Goal: Check status

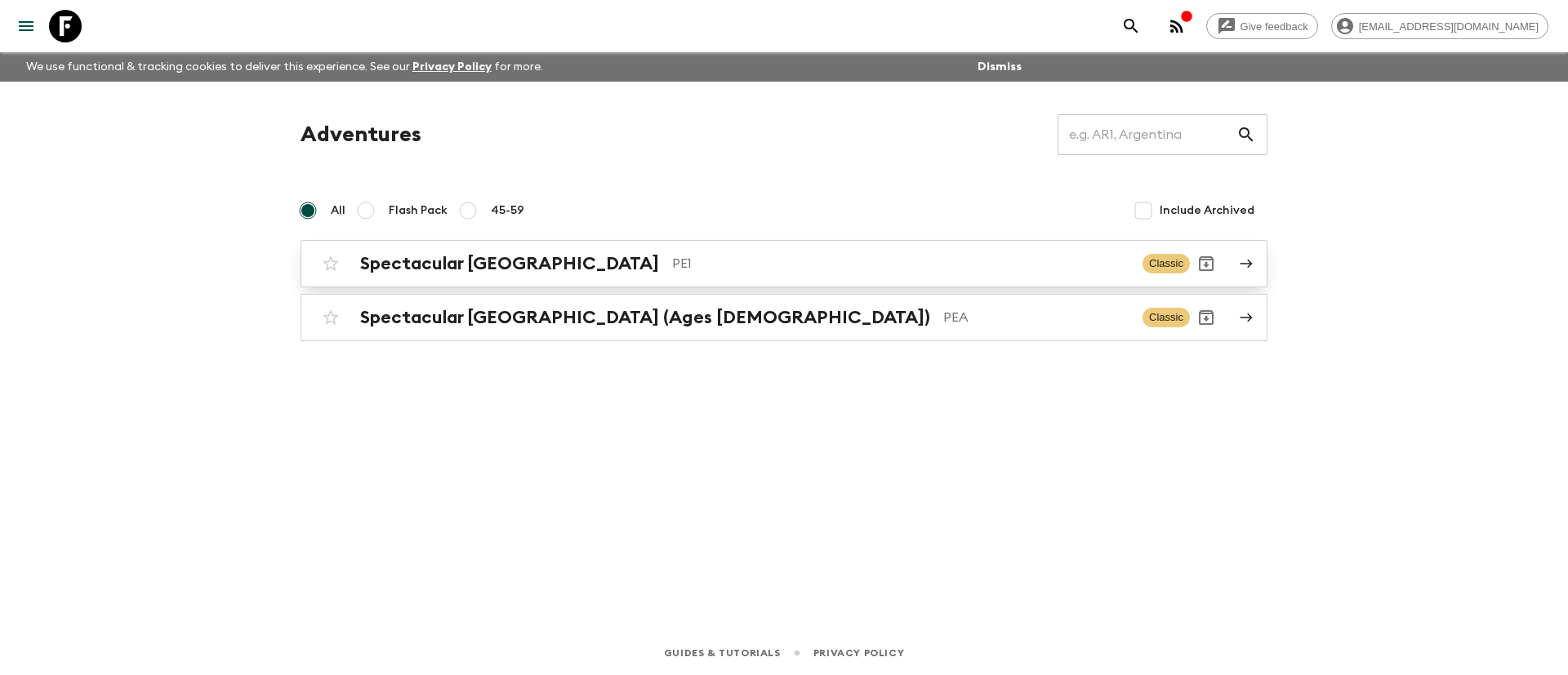
click at [472, 278] on div "Spectacular Peru PE1 Classic" at bounding box center [752, 263] width 875 height 32
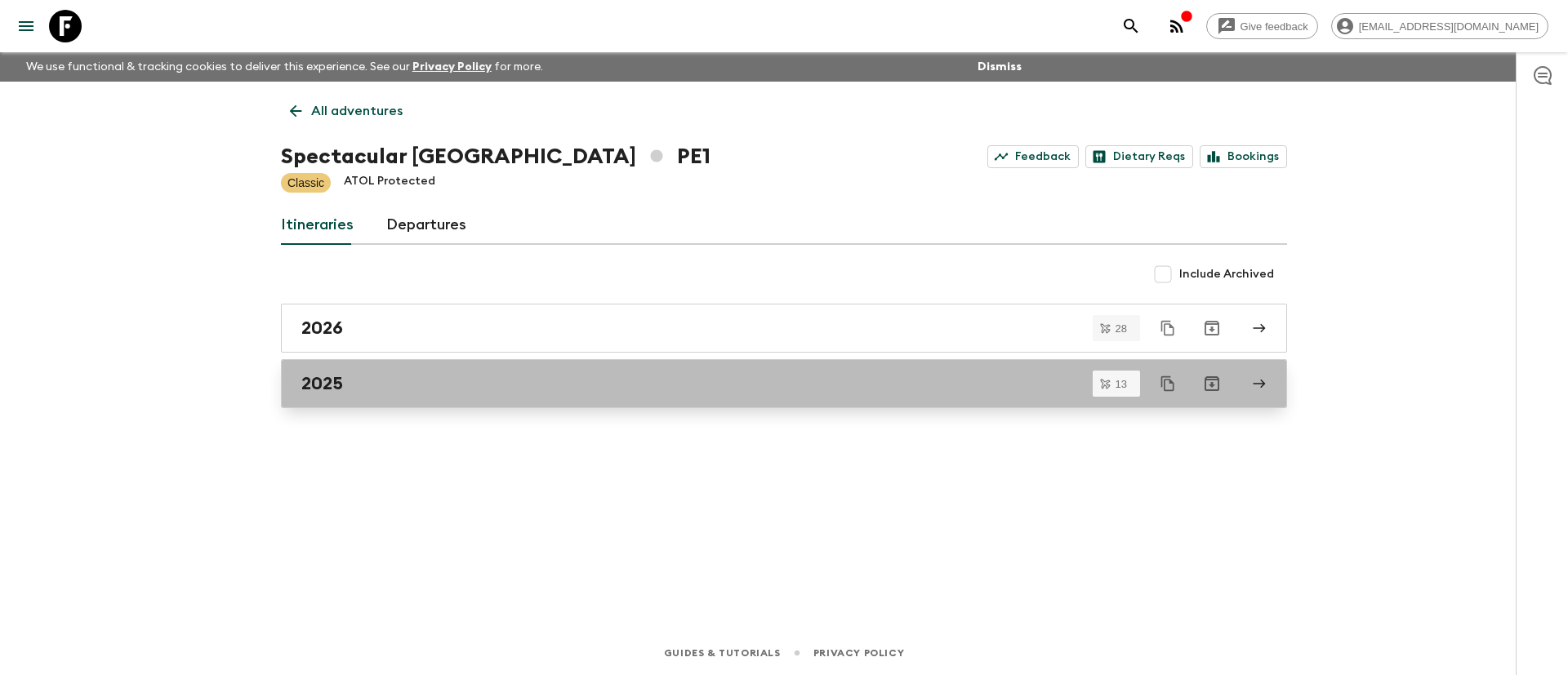
click at [345, 392] on div "2025" at bounding box center [768, 383] width 935 height 21
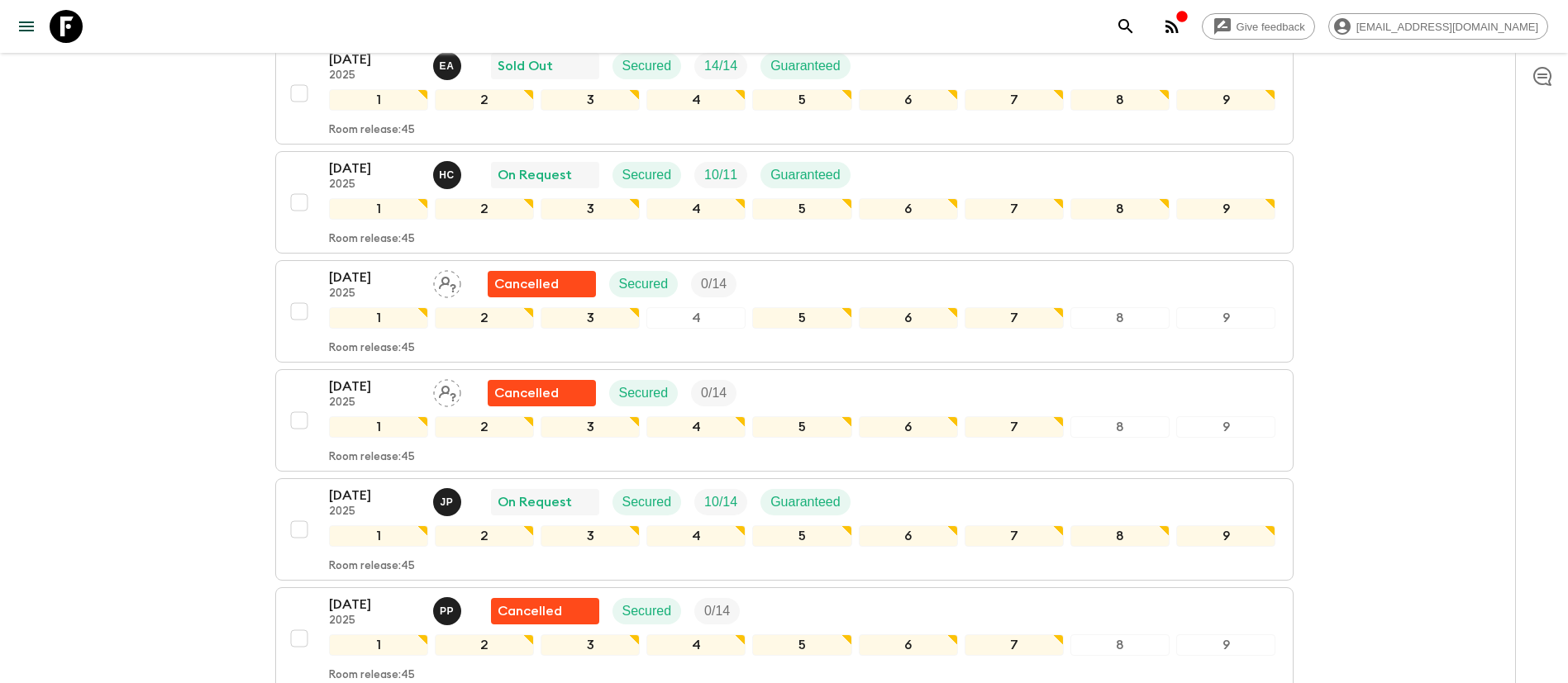
scroll to position [619, 0]
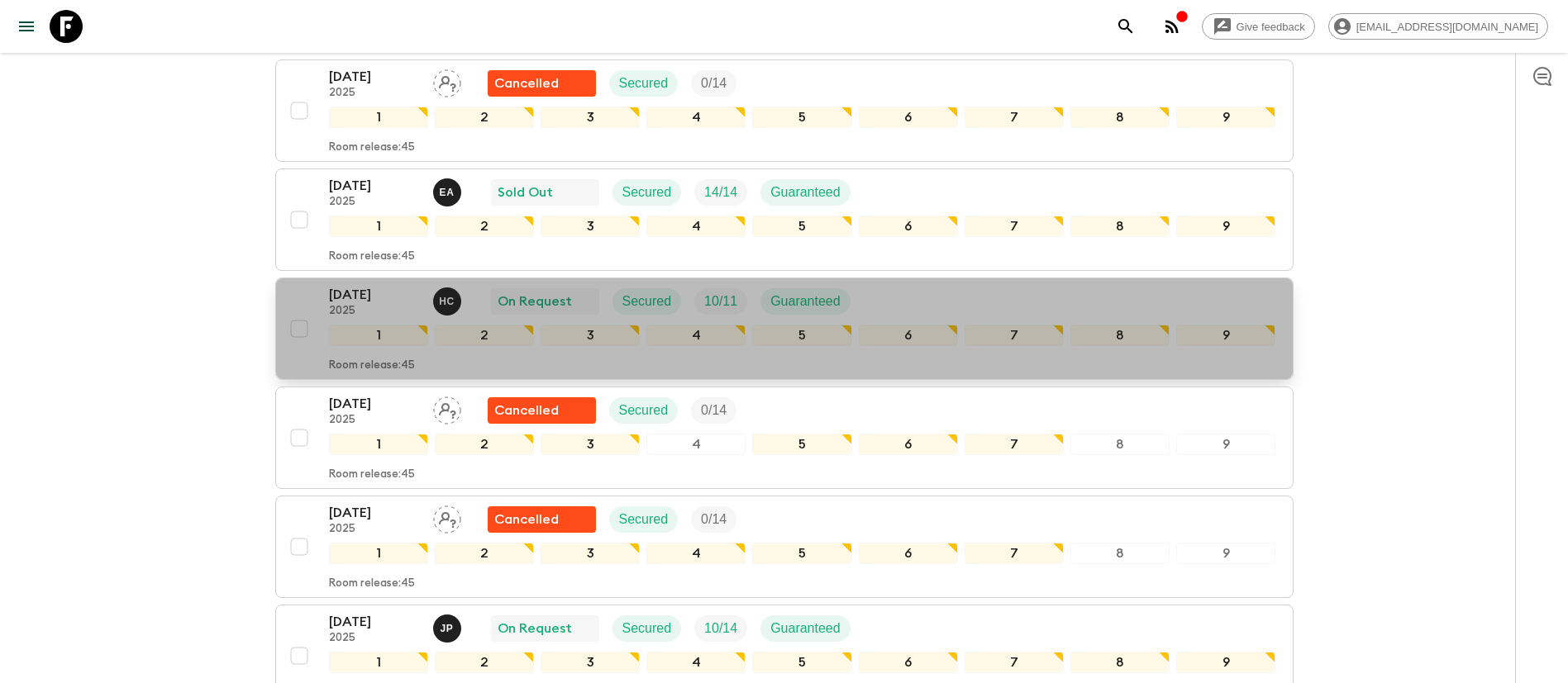
click at [1117, 287] on div "[DATE] 2025 H C On Request Secured 10 / 11 Guaranteed" at bounding box center [802, 301] width 947 height 33
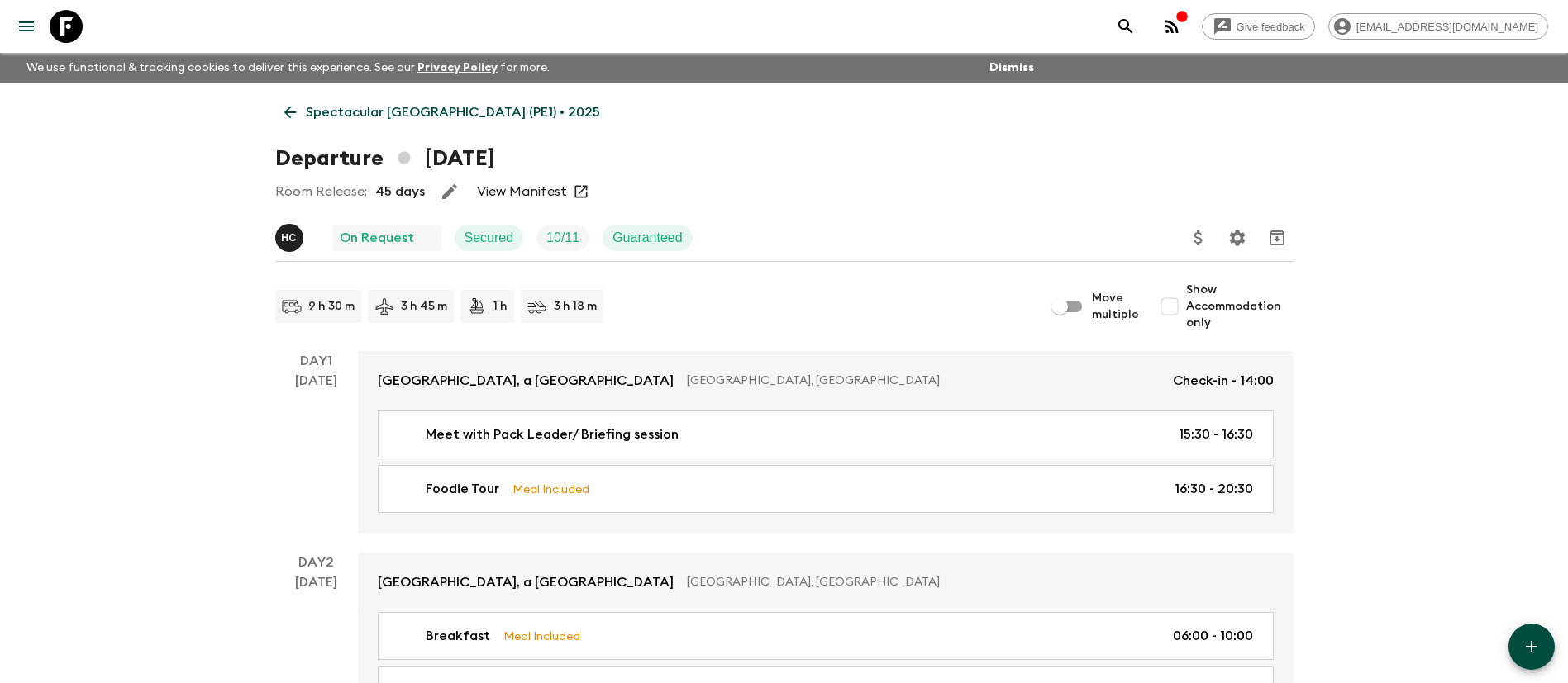
click at [558, 197] on link "View Manifest" at bounding box center [522, 191] width 90 height 17
